Goal: Find specific page/section: Find specific page/section

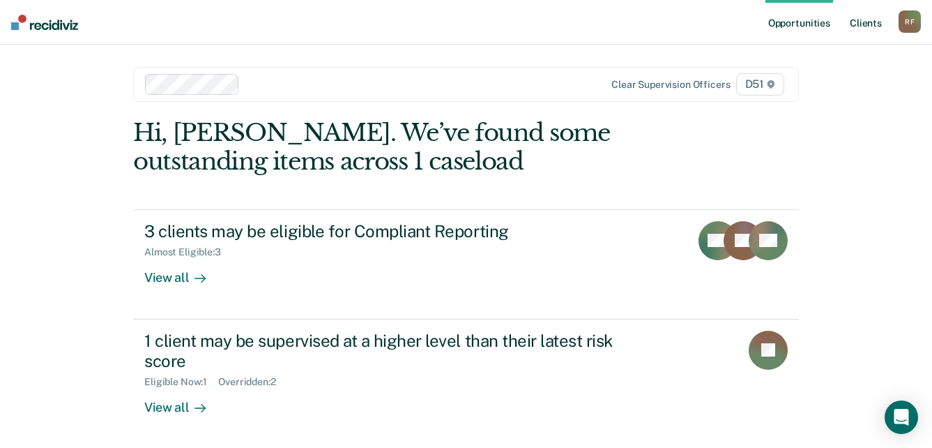
click at [877, 24] on link "Client s" at bounding box center [866, 22] width 38 height 45
click at [860, 21] on link "Client s" at bounding box center [866, 22] width 38 height 45
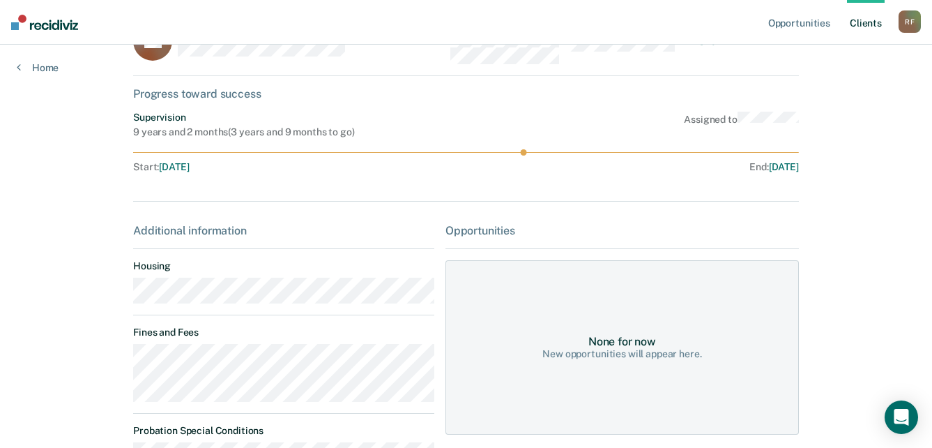
scroll to position [70, 0]
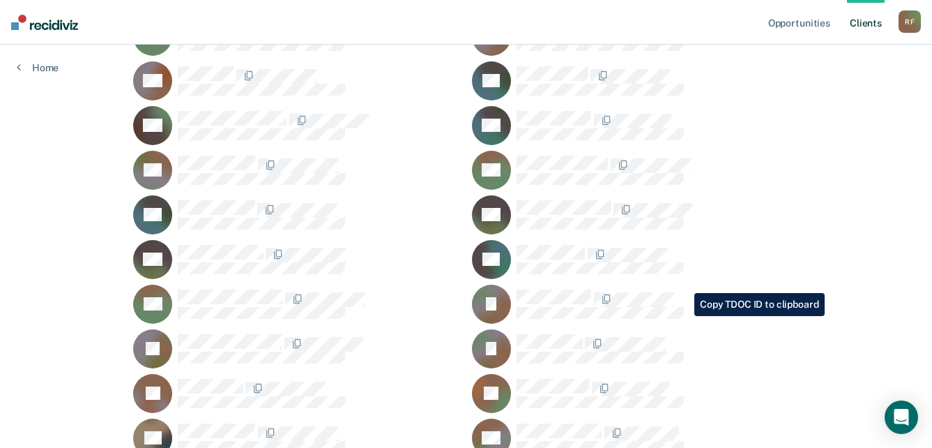
scroll to position [697, 0]
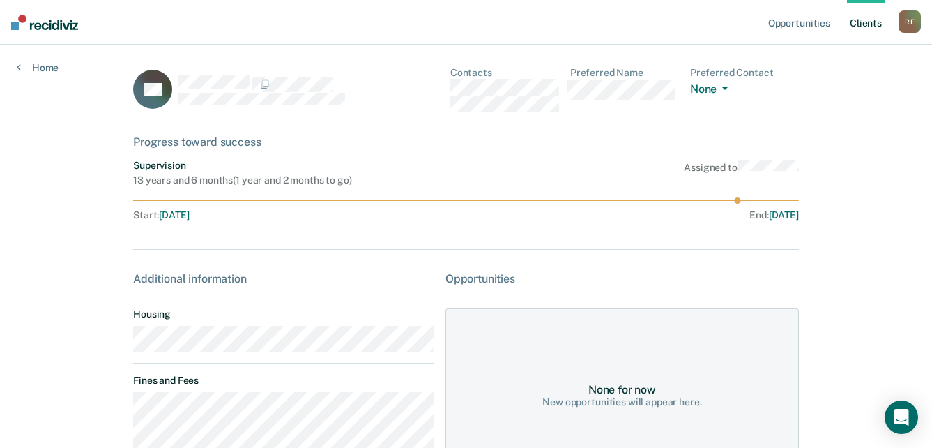
click at [127, 346] on main "TH Contacts Preferred Name Preferred Contact None Call Text Email None Progress…" at bounding box center [465, 386] width 699 height 683
click at [451, 91] on div "TH Contacts Preferred Name Preferred Contact None Call Text Email None" at bounding box center [466, 95] width 666 height 57
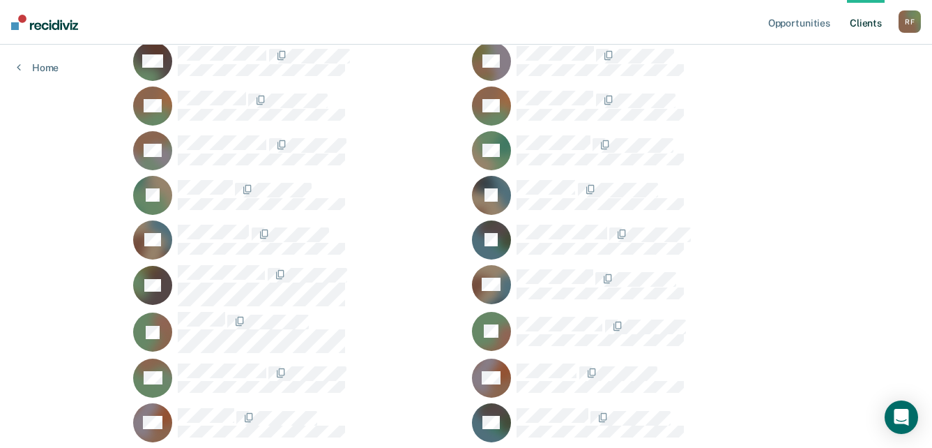
scroll to position [70, 0]
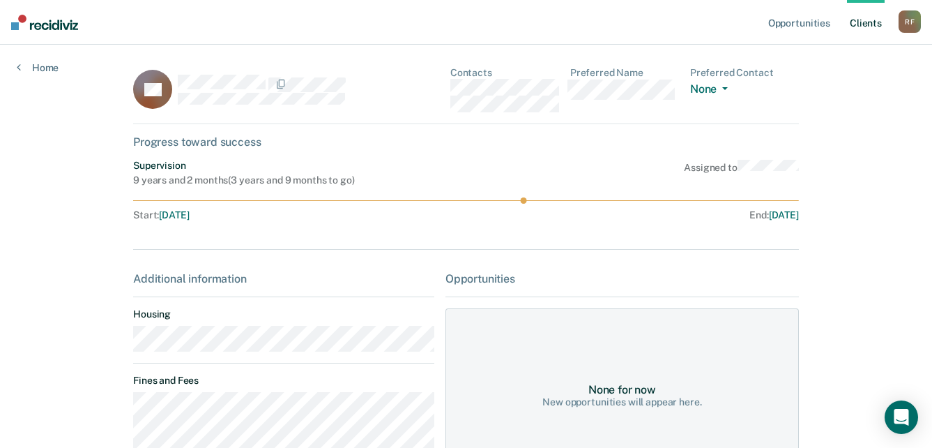
click at [116, 346] on main "SB Contacts Preferred Name Preferred Contact None Call Text Email None Progress…" at bounding box center [465, 393] width 699 height 696
click at [449, 89] on div "SB Contacts Preferred Name Preferred Contact None Call Text Email None" at bounding box center [466, 95] width 666 height 57
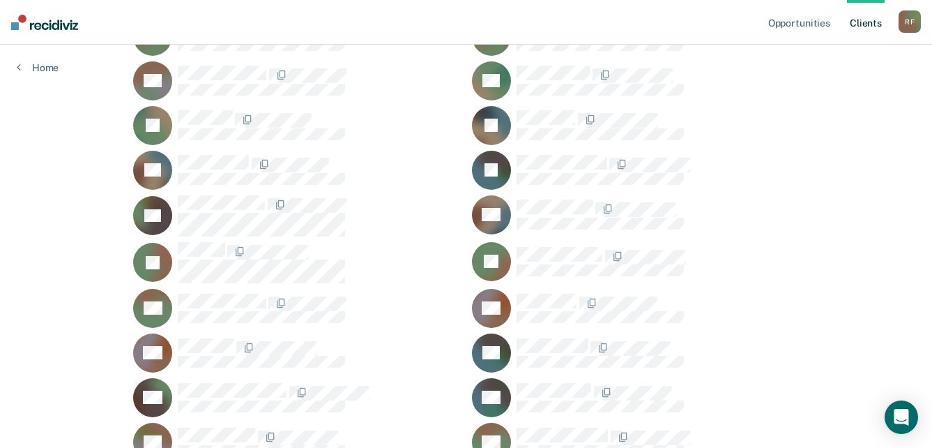
scroll to position [488, 0]
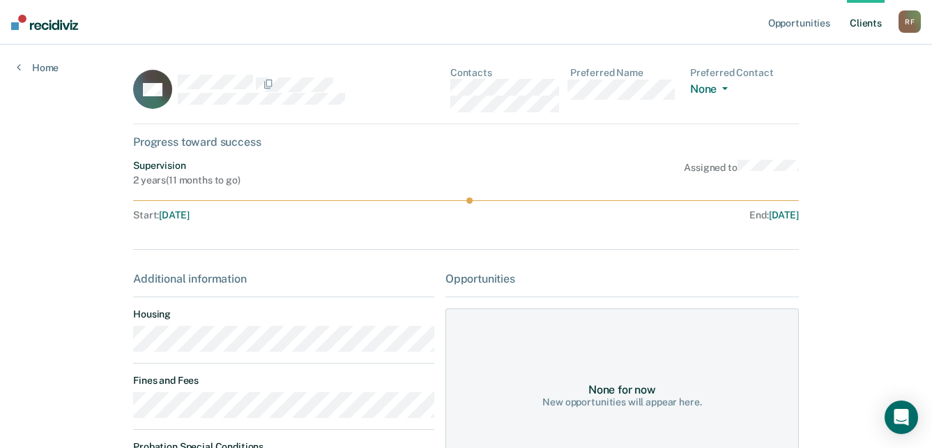
click at [128, 349] on main "DH Contacts Preferred Name Preferred Contact None Call Text Email None Progress…" at bounding box center [465, 308] width 699 height 527
click at [452, 84] on div "DH Contacts Preferred Name Preferred Contact None Call Text Email None" at bounding box center [466, 95] width 666 height 57
